Goal: Use online tool/utility: Utilize a website feature to perform a specific function

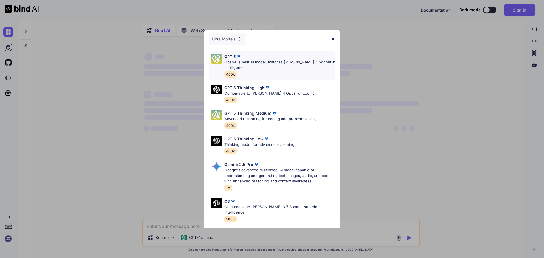
type textarea "x"
click at [290, 67] on p "OpenAI's best AI model, matches [PERSON_NAME] 4 Sonnet in Intelligence" at bounding box center [280, 65] width 111 height 11
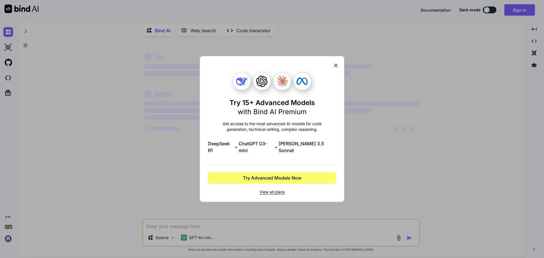
click at [335, 69] on icon at bounding box center [336, 65] width 6 height 6
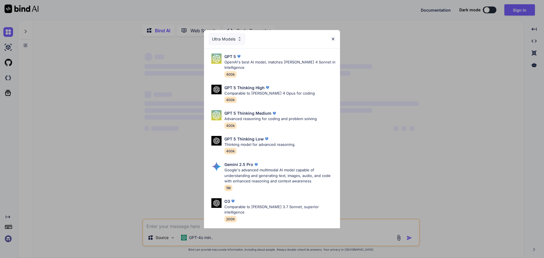
type textarea "x"
click at [334, 39] on img at bounding box center [333, 39] width 5 height 5
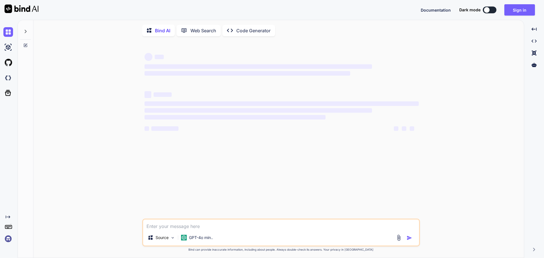
click at [248, 223] on textarea at bounding box center [281, 225] width 276 height 10
paste textarea "Given this Python function that calculates the nth Fibonacci number using recur…"
type textarea "Given this Python function that calculates the nth Fibonacci number using recur…"
type textarea "x"
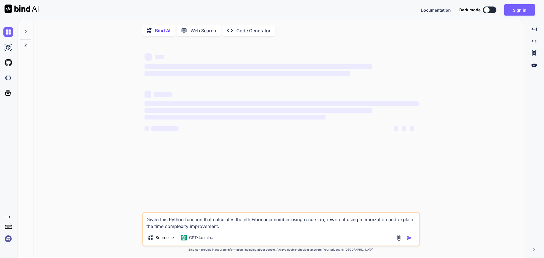
type textarea "Given this Python function that calculates the nth Fibonacci number using recur…"
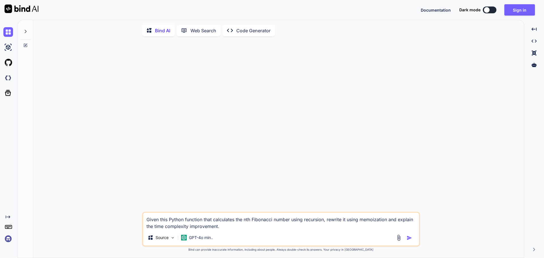
click at [410, 240] on img "button" at bounding box center [410, 238] width 6 height 6
type textarea "x"
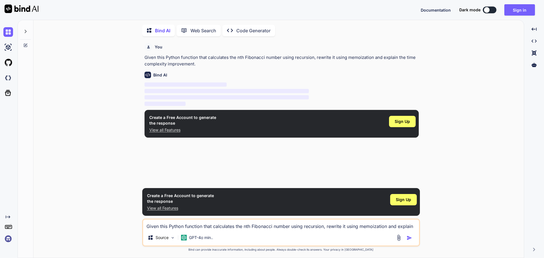
scroll to position [2, 0]
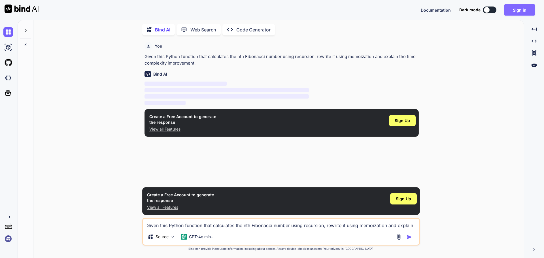
click at [515, 12] on button "Sign in" at bounding box center [520, 9] width 31 height 11
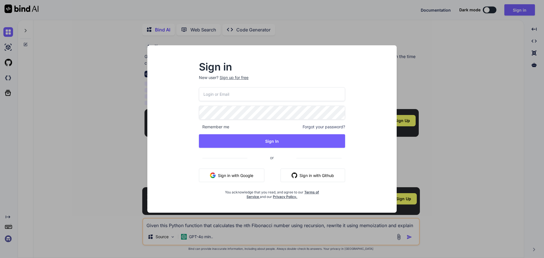
click at [271, 94] on input "email" at bounding box center [272, 94] width 146 height 14
click at [238, 172] on div "Remember me Forgot your password? Sign In or Sign in with Google Sign in with G…" at bounding box center [272, 143] width 146 height 112
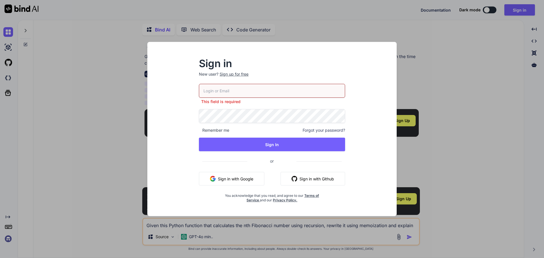
click at [238, 181] on button "Sign in with Google" at bounding box center [231, 179] width 65 height 14
click at [241, 181] on button "Sign in with Google" at bounding box center [231, 179] width 65 height 14
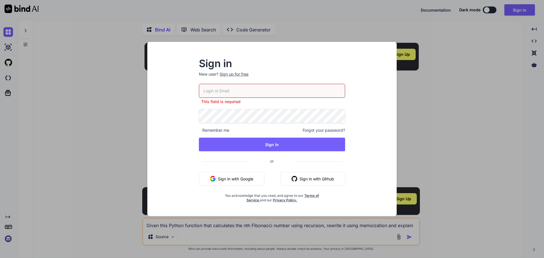
click at [474, 142] on div "Sign in New user? Sign up for free This field is required Remember me Forgot yo…" at bounding box center [272, 129] width 544 height 258
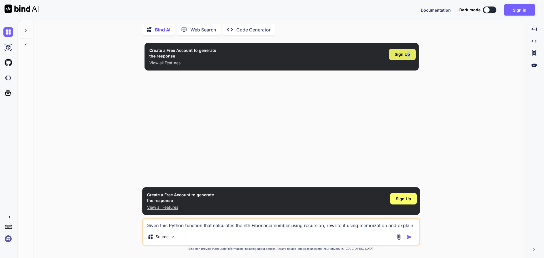
click at [409, 58] on div "Sign Up" at bounding box center [402, 54] width 27 height 11
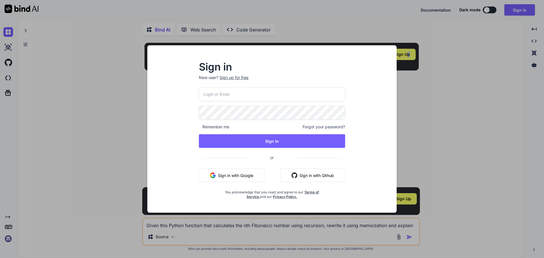
click at [238, 175] on button "Sign in with Google" at bounding box center [231, 176] width 65 height 14
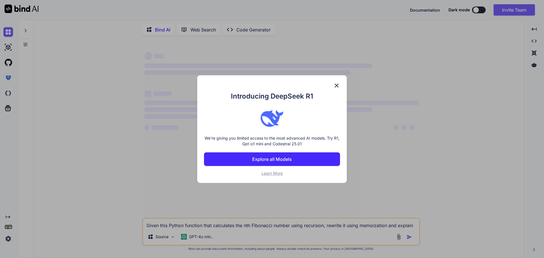
click at [334, 88] on img at bounding box center [336, 85] width 7 height 7
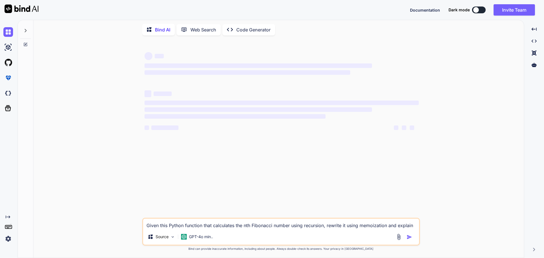
click at [215, 225] on textarea "Given this Python function that calculates the nth Fibonacci number using recur…" at bounding box center [281, 224] width 276 height 10
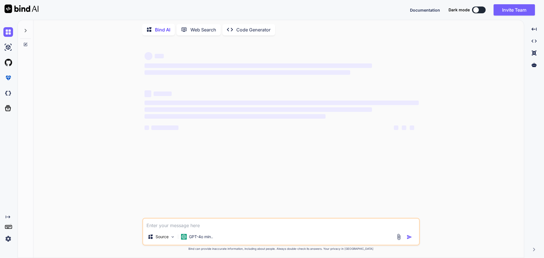
paste textarea "Given this Python function that calculates the nth Fibonacci number using recur…"
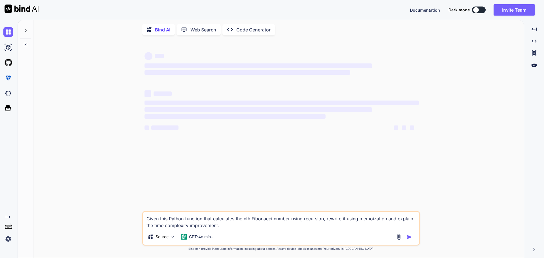
type textarea "Given this Python function that calculates the nth Fibonacci number using recur…"
drag, startPoint x: 304, startPoint y: 235, endPoint x: 288, endPoint y: 228, distance: 17.1
click at [303, 235] on div "Source GPT-4o min.." at bounding box center [281, 238] width 276 height 14
click at [276, 220] on textarea "Given this Python function that calculates the nth Fibonacci number using recur…" at bounding box center [281, 220] width 276 height 17
click at [203, 221] on textarea "Given this Python function that calculates the nth Fibonacci number using recur…" at bounding box center [281, 220] width 276 height 17
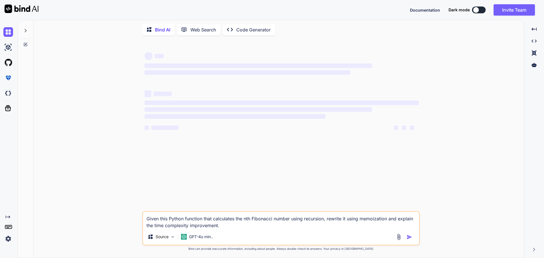
click at [197, 227] on textarea "Given this Python function that calculates the nth Fibonacci number using recur…" at bounding box center [281, 220] width 276 height 17
click at [195, 235] on p "GPT-4o min.." at bounding box center [201, 237] width 24 height 6
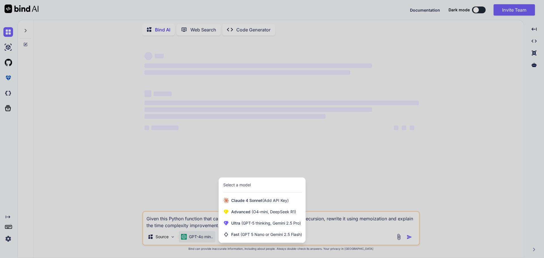
click at [413, 240] on div at bounding box center [272, 129] width 544 height 258
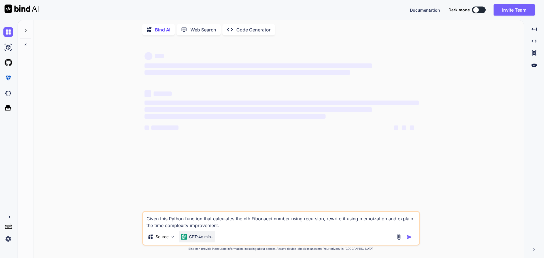
click at [198, 240] on div "GPT-4o min.." at bounding box center [197, 236] width 37 height 11
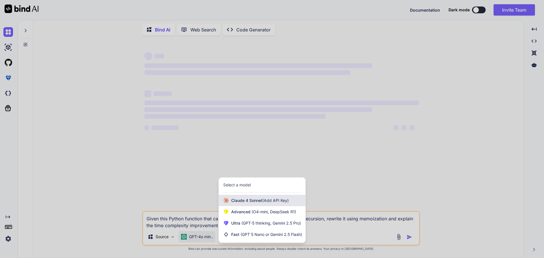
click at [254, 198] on span "[PERSON_NAME] 4 Sonnet (Add API Key)" at bounding box center [260, 201] width 58 height 6
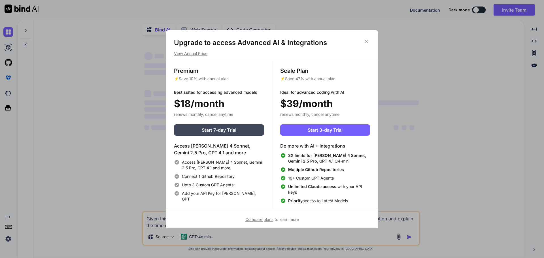
click at [366, 41] on icon at bounding box center [367, 41] width 4 height 4
